Goal: Share content

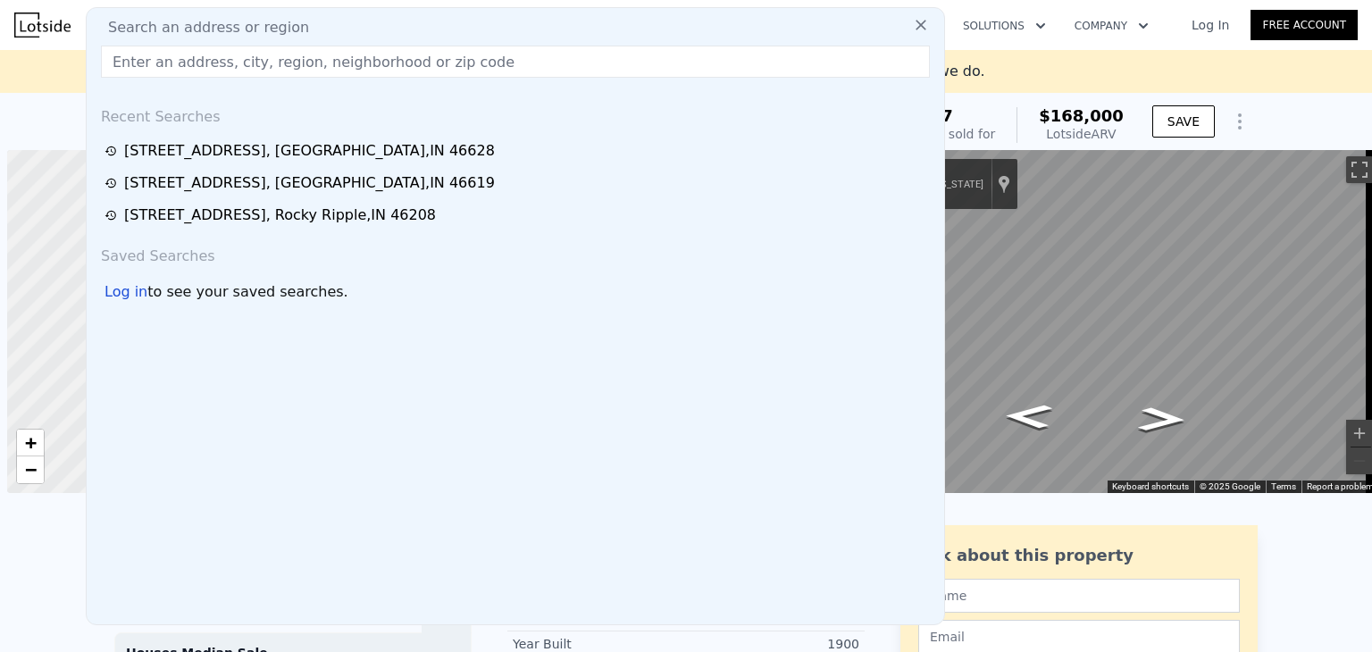
scroll to position [0, 7]
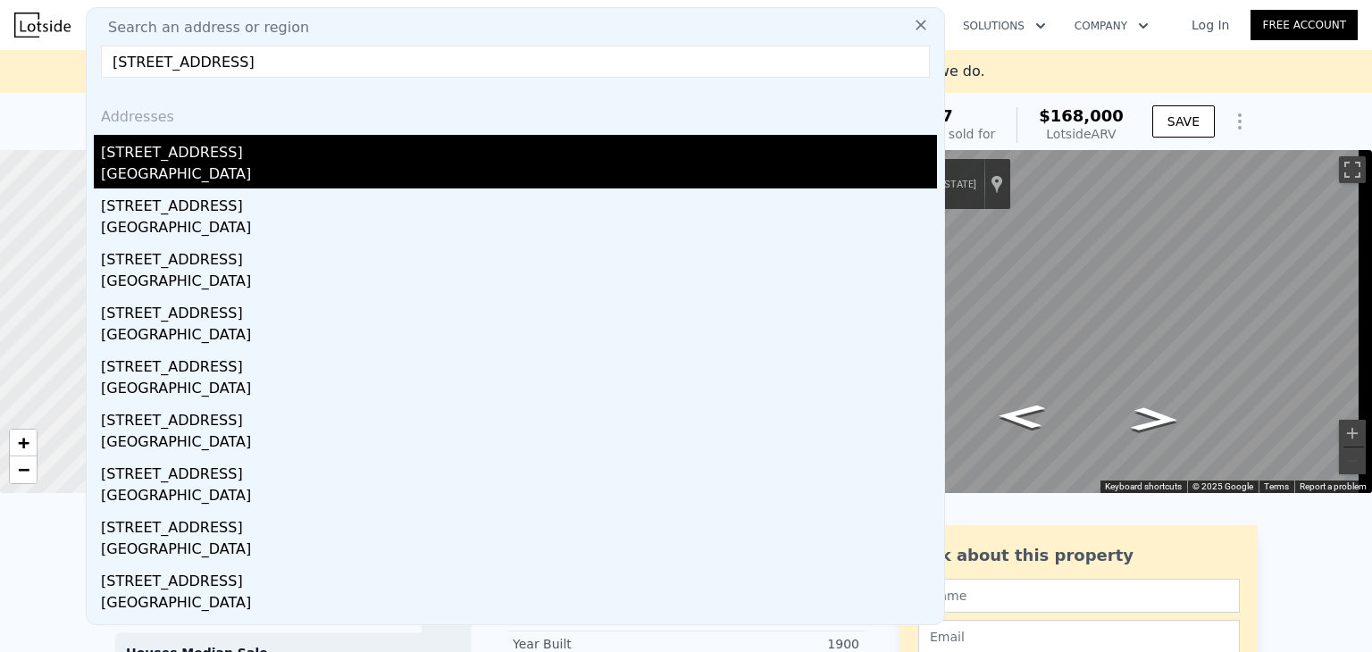
type input "[STREET_ADDRESS]"
click at [196, 165] on div "[GEOGRAPHIC_DATA]" at bounding box center [519, 175] width 836 height 25
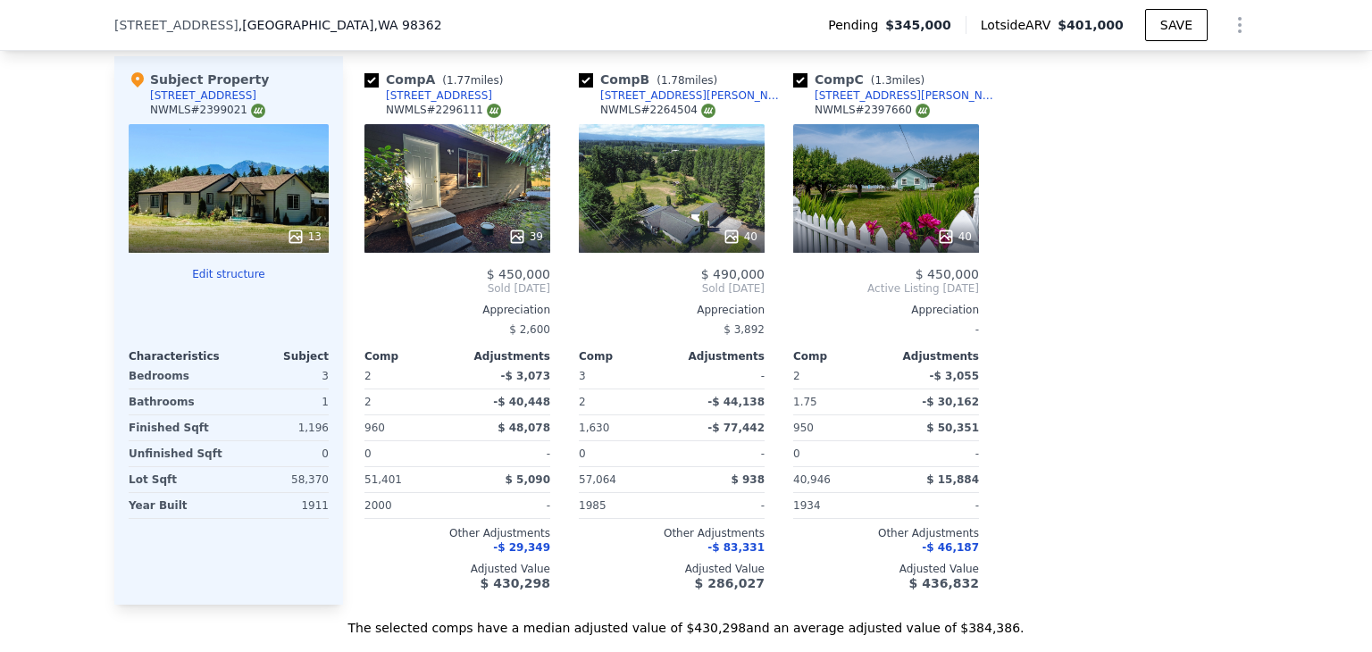
scroll to position [1758, 0]
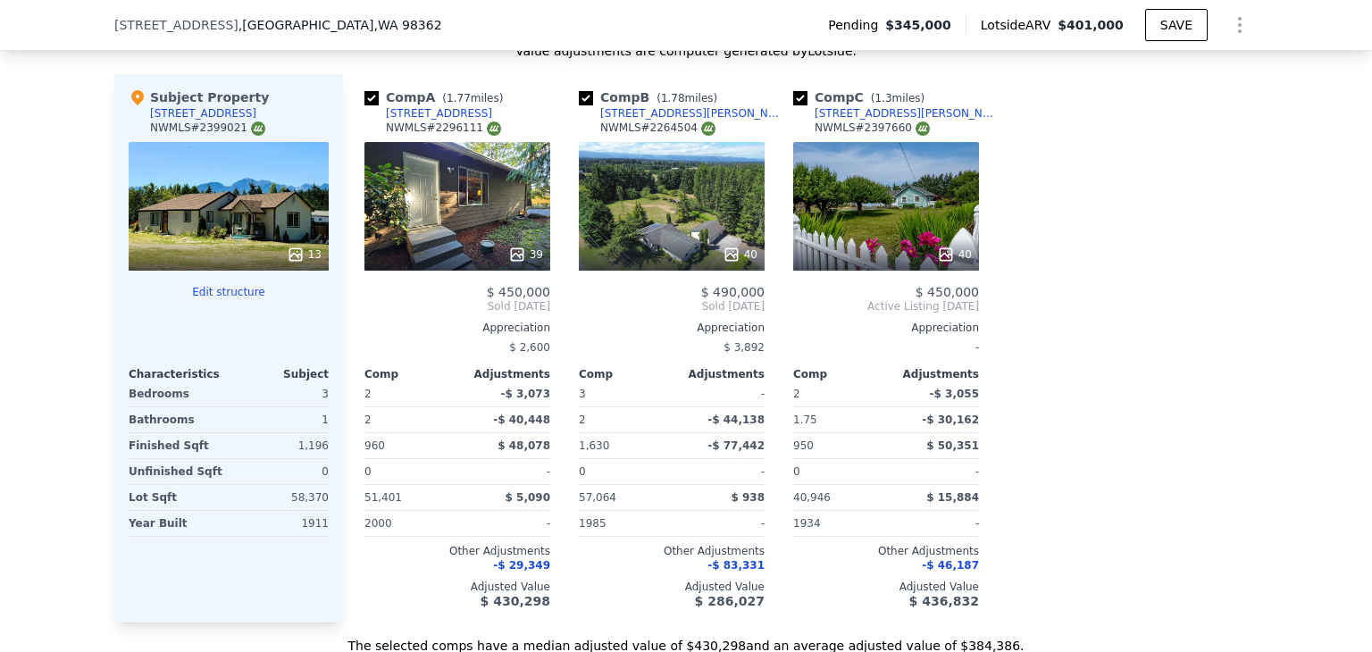
click at [1232, 37] on button "Show Options" at bounding box center [1240, 25] width 36 height 36
click at [1174, 21] on button "SAVE" at bounding box center [1176, 25] width 63 height 32
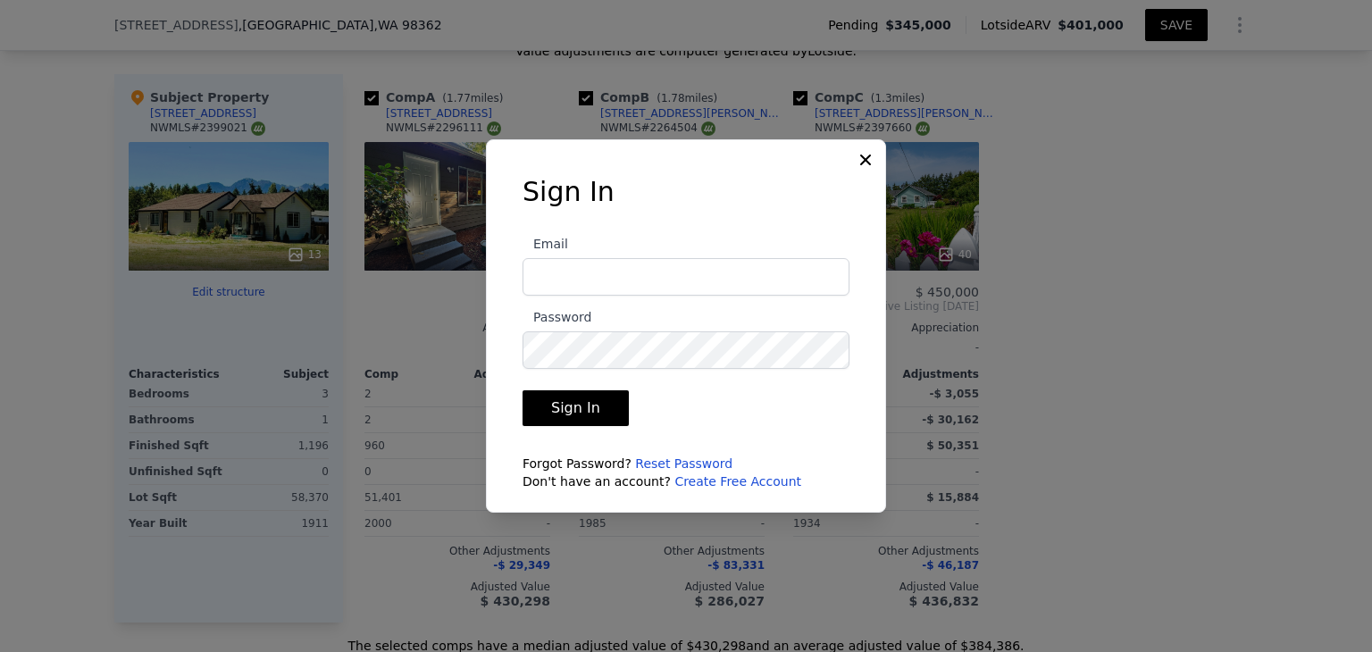
type input "[EMAIL_ADDRESS][DOMAIN_NAME]"
click at [576, 407] on button "Sign In" at bounding box center [575, 408] width 106 height 36
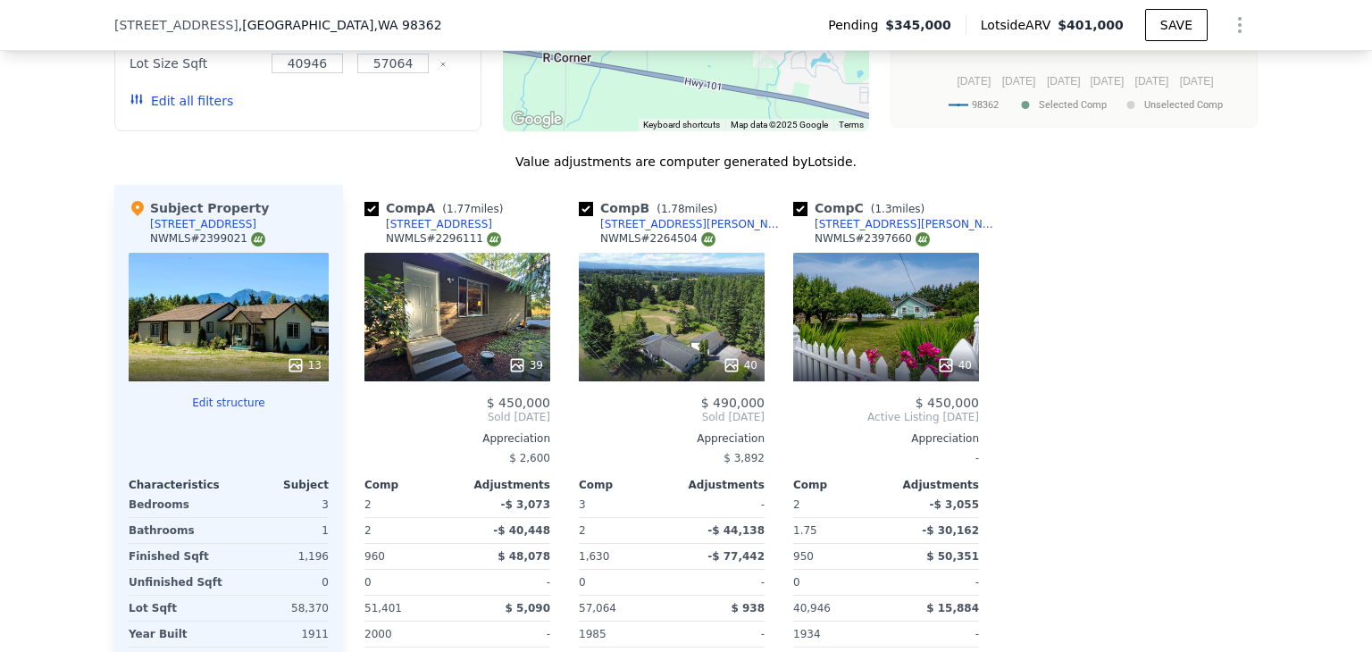
scroll to position [1858, 0]
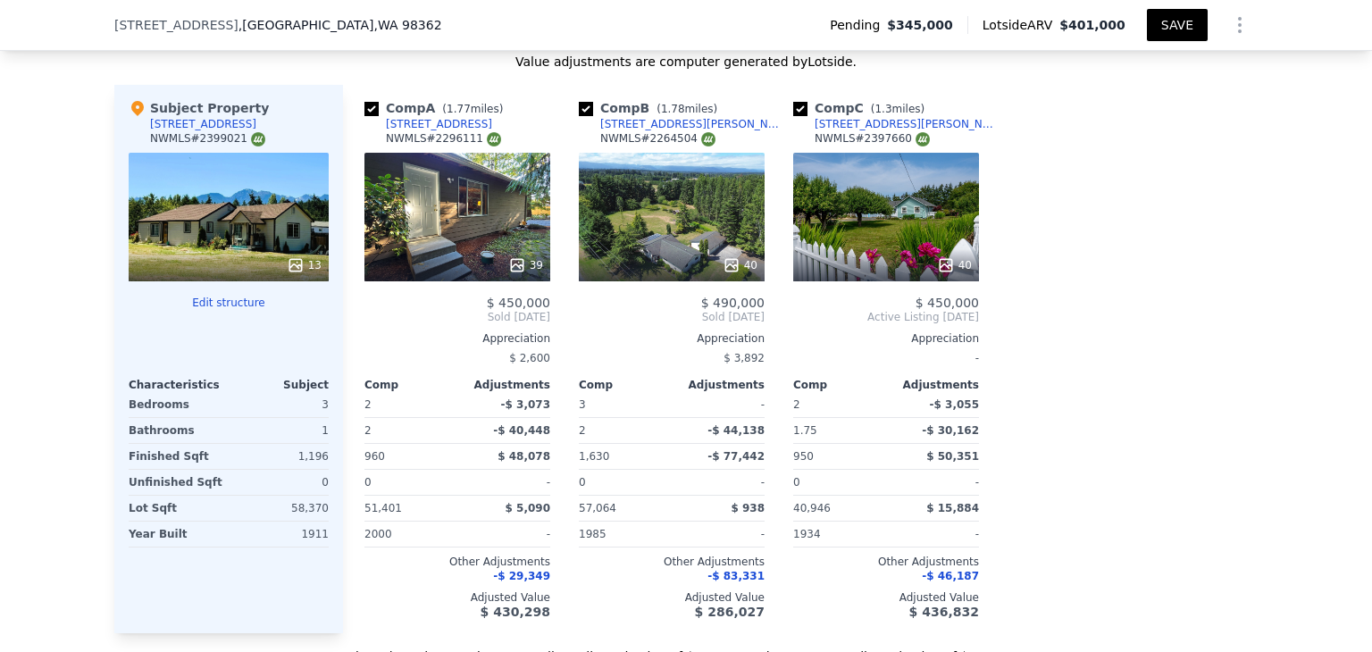
click at [1239, 24] on icon "Show Options" at bounding box center [1240, 25] width 2 height 14
click at [1151, 104] on div "Share Analysis" at bounding box center [1157, 107] width 200 height 36
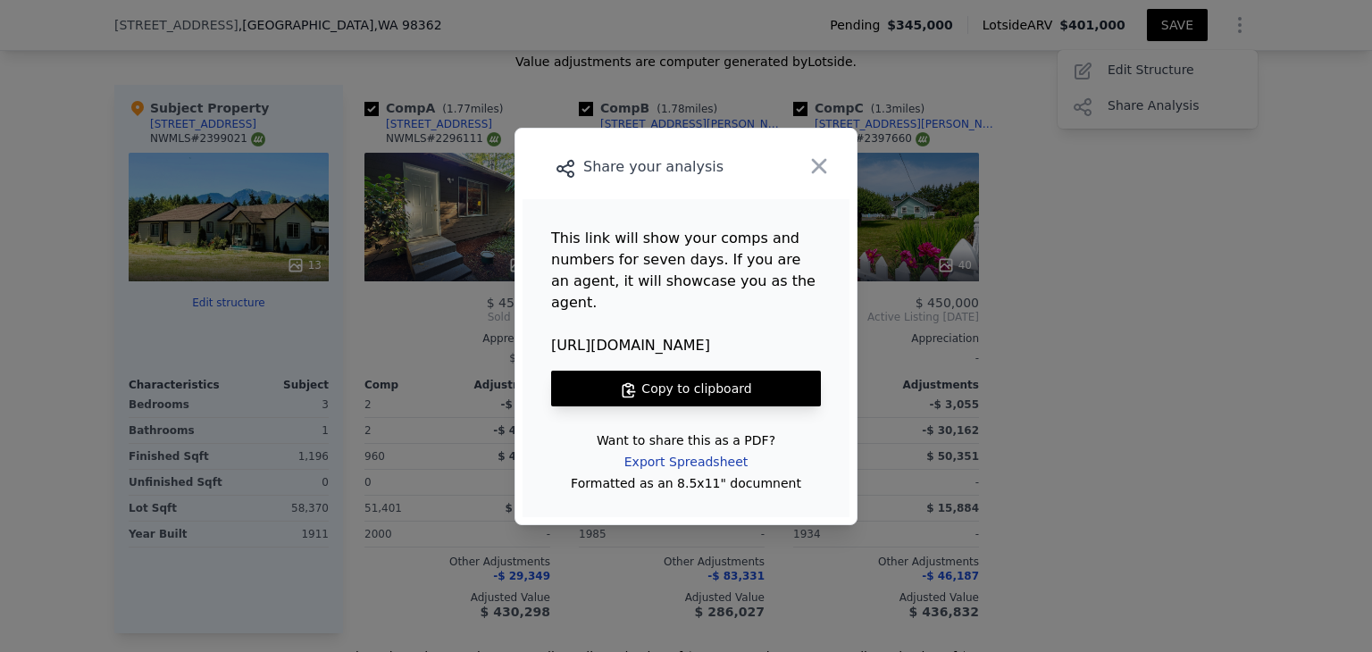
click at [680, 454] on div "Export Spreadsheet" at bounding box center [686, 462] width 152 height 32
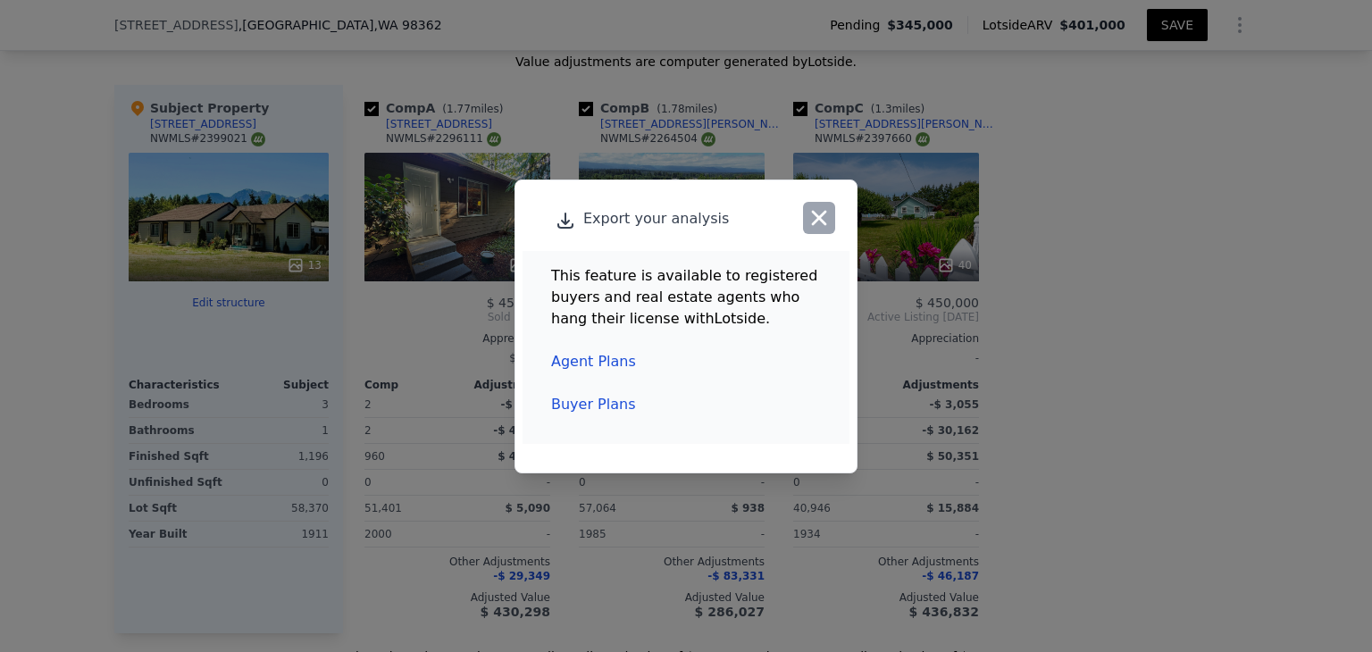
click at [813, 210] on icon "button" at bounding box center [818, 217] width 25 height 25
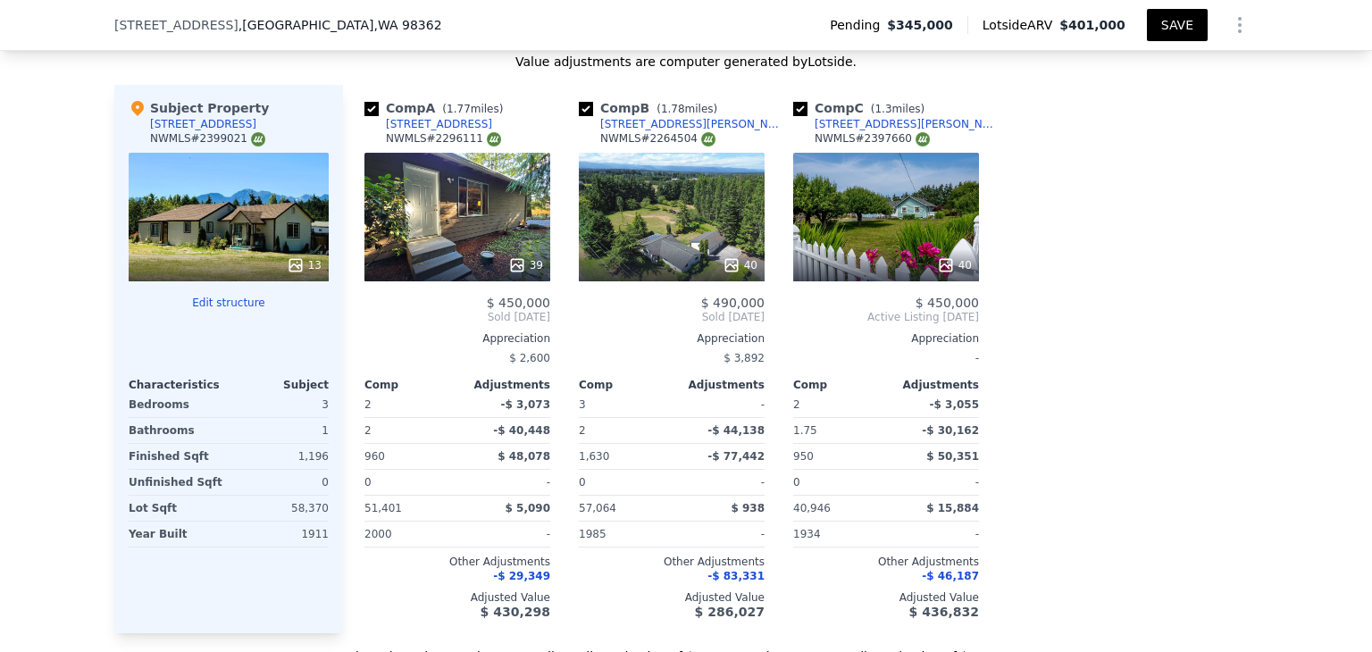
click at [1241, 9] on button "Show Options" at bounding box center [1240, 25] width 36 height 36
click at [1146, 95] on div "Share Analysis" at bounding box center [1157, 107] width 200 height 36
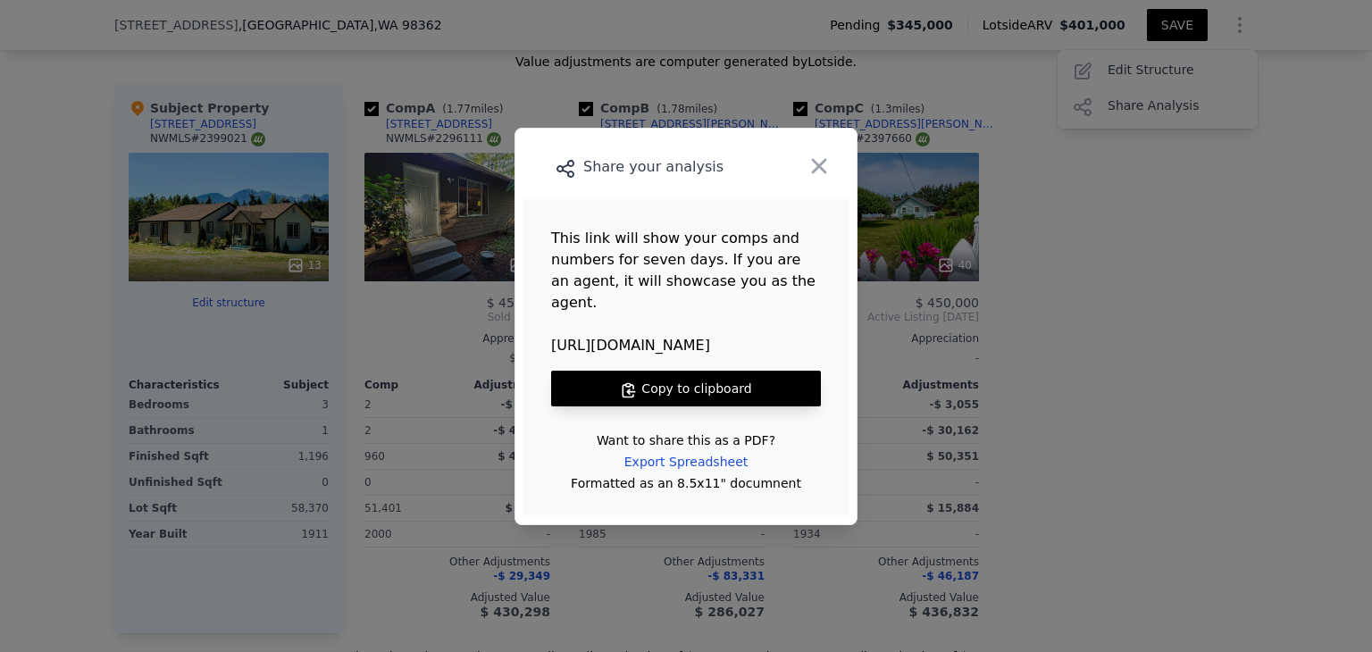
click at [679, 376] on button "Copy to clipboard" at bounding box center [686, 389] width 270 height 36
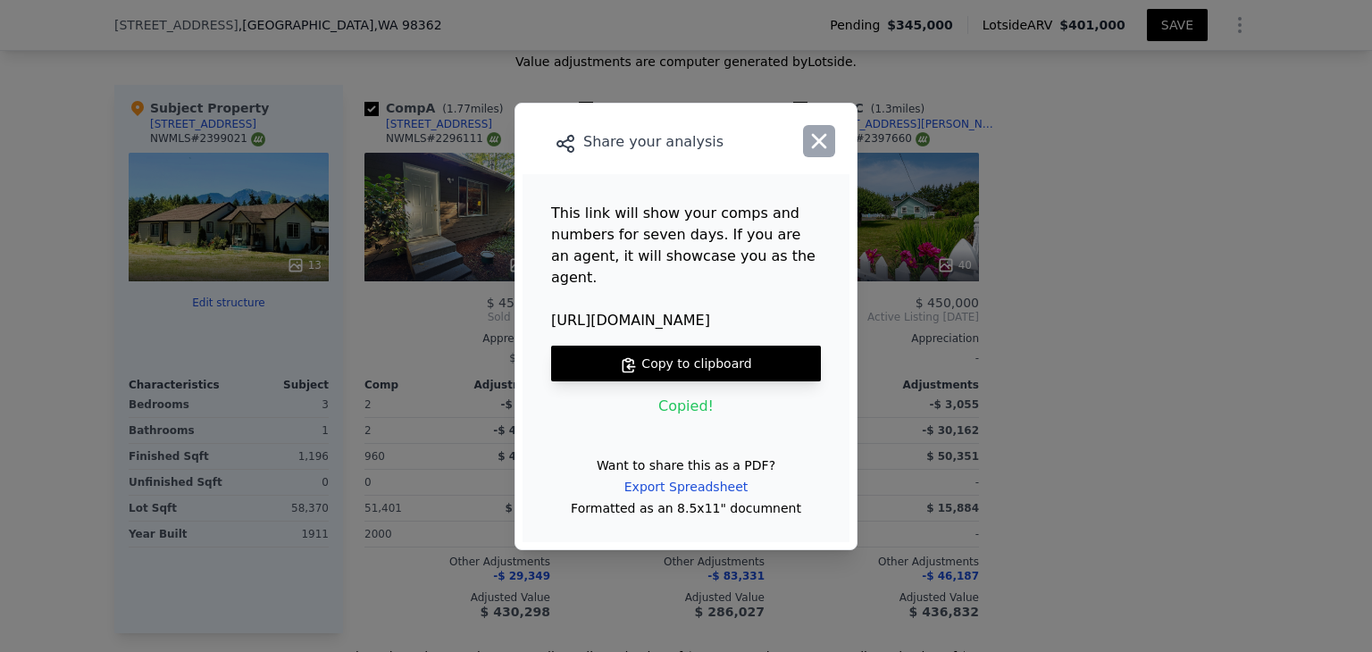
click at [826, 146] on icon "button" at bounding box center [818, 141] width 25 height 25
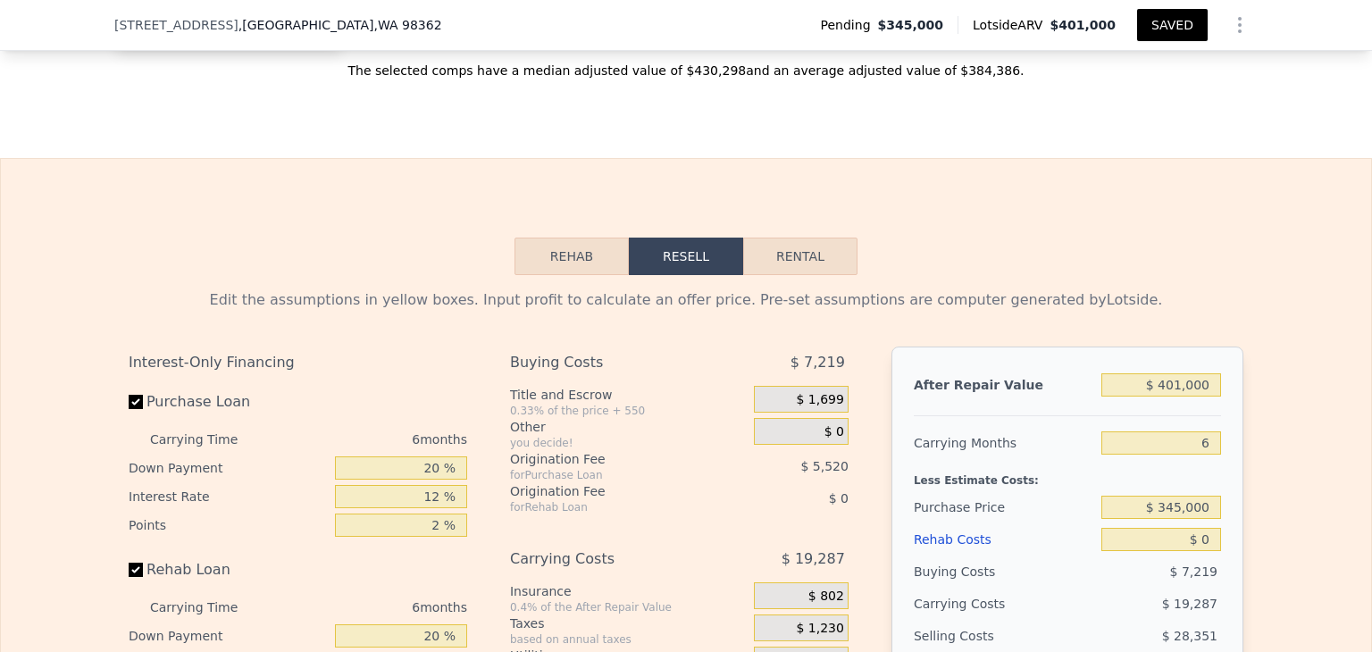
scroll to position [2485, 0]
